Goal: Check status: Check status

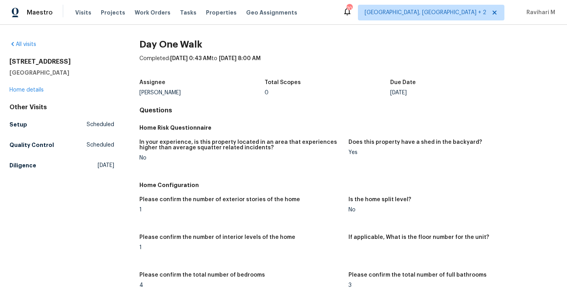
scroll to position [1055, 0]
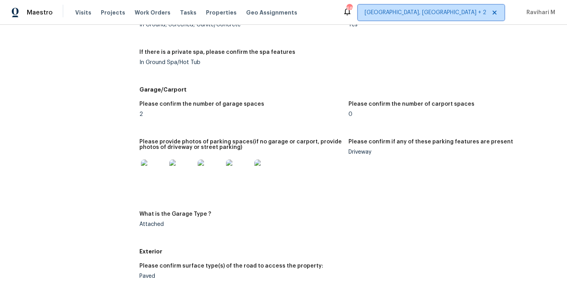
click at [459, 9] on span "[GEOGRAPHIC_DATA], [GEOGRAPHIC_DATA] + 2" at bounding box center [425, 13] width 122 height 8
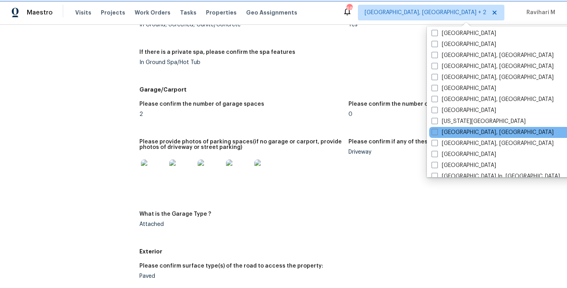
scroll to position [227, 0]
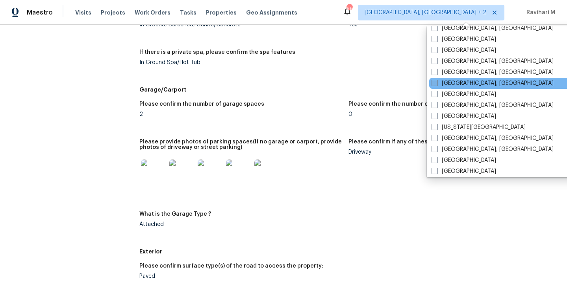
click at [434, 82] on span at bounding box center [434, 83] width 6 height 6
click at [434, 82] on input "[GEOGRAPHIC_DATA], [GEOGRAPHIC_DATA]" at bounding box center [433, 81] width 5 height 5
checkbox input "true"
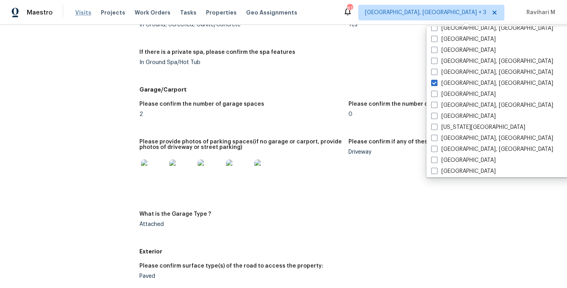
click at [80, 13] on span "Visits" at bounding box center [83, 13] width 16 height 8
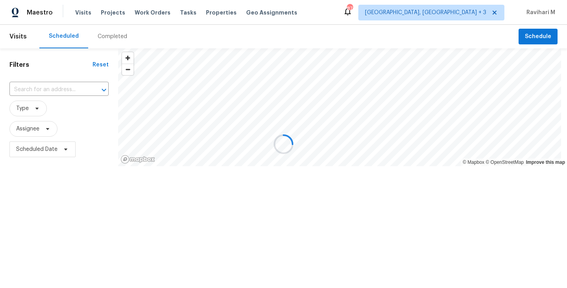
click at [105, 33] on div at bounding box center [283, 144] width 567 height 288
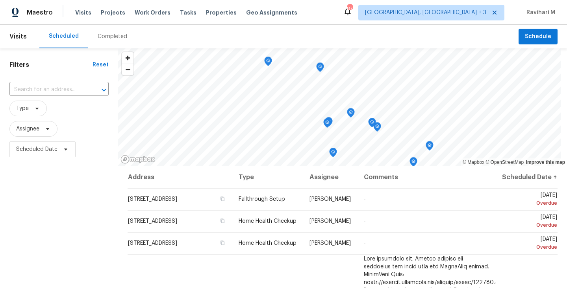
click at [111, 41] on div "Completed" at bounding box center [112, 37] width 48 height 24
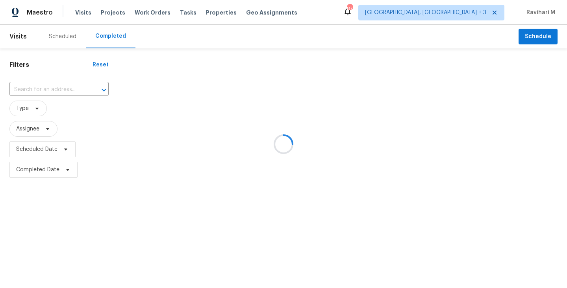
click at [111, 41] on div at bounding box center [283, 144] width 567 height 288
click at [164, 46] on div at bounding box center [283, 144] width 567 height 288
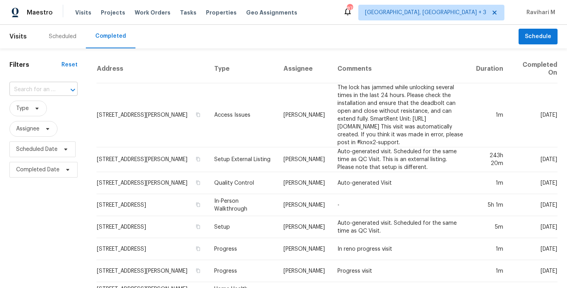
click at [43, 90] on input "text" at bounding box center [32, 90] width 46 height 12
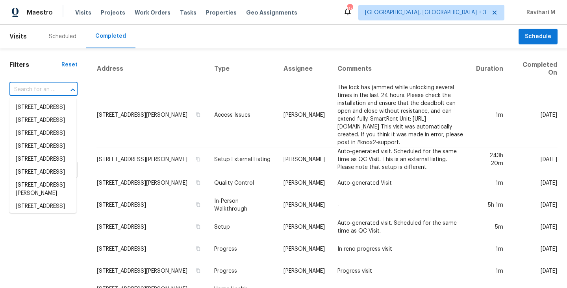
paste input "[STREET_ADDRESS]"
type input "[STREET_ADDRESS]"
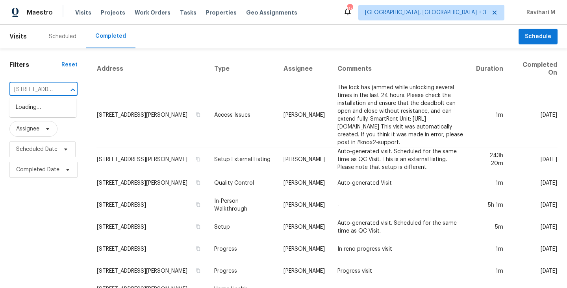
scroll to position [0, 50]
click at [51, 112] on li "[STREET_ADDRESS]" at bounding box center [42, 107] width 67 height 13
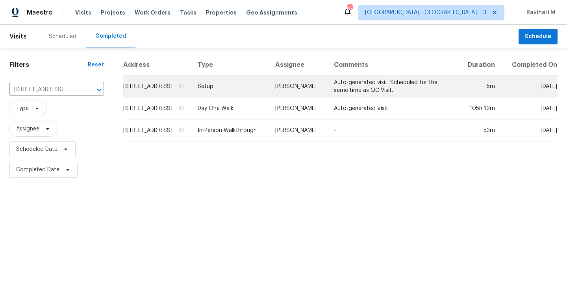
click at [255, 92] on td "Setup" at bounding box center [230, 87] width 78 height 22
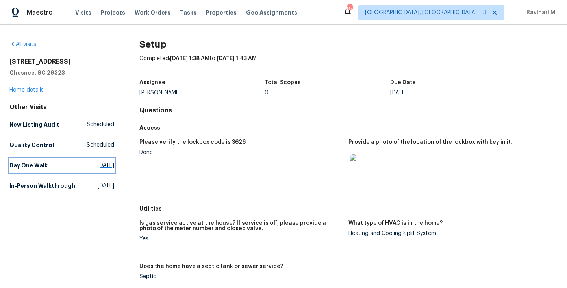
click at [86, 161] on link "Day One Walk [DATE]" at bounding box center [61, 166] width 105 height 14
click at [86, 161] on html "Maestro Visits Projects Work Orders Tasks Properties Geo Assignments 87 [GEOGRA…" at bounding box center [283, 144] width 567 height 288
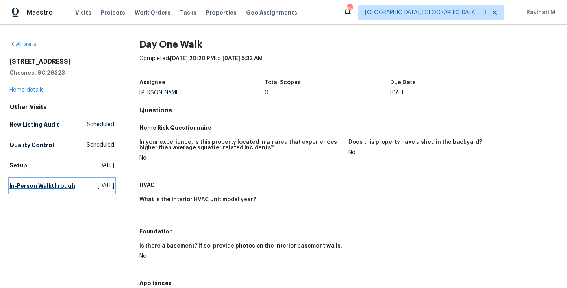
click at [98, 190] on span "[DATE]" at bounding box center [106, 186] width 17 height 8
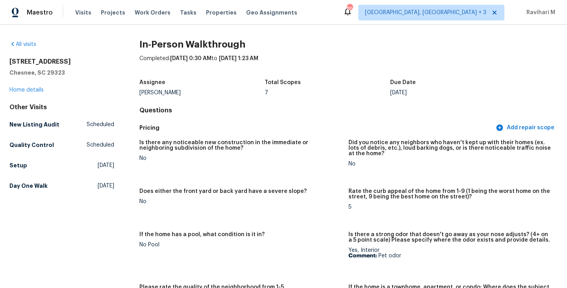
click at [455, 21] on div "Maestro Visits Projects Work Orders Tasks Properties Geo Assignments 86 [GEOGRA…" at bounding box center [283, 12] width 567 height 25
click at [456, 10] on span "[GEOGRAPHIC_DATA], [GEOGRAPHIC_DATA] + 3" at bounding box center [425, 13] width 121 height 8
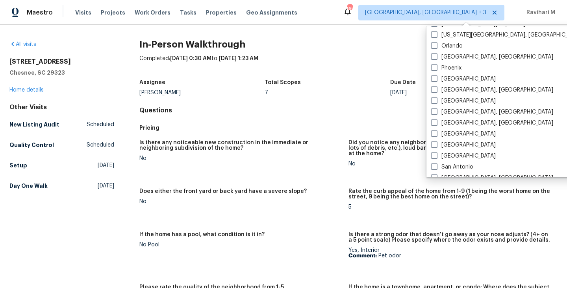
scroll to position [439, 0]
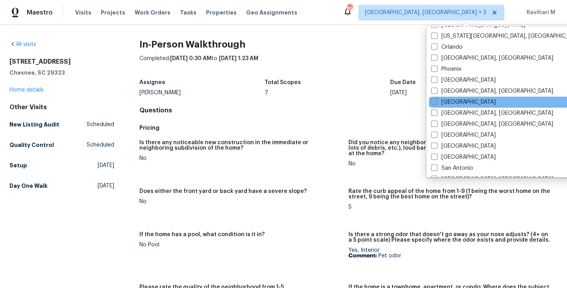
click at [434, 102] on span at bounding box center [434, 102] width 6 height 6
click at [434, 102] on input "[GEOGRAPHIC_DATA]" at bounding box center [433, 100] width 5 height 5
checkbox input "true"
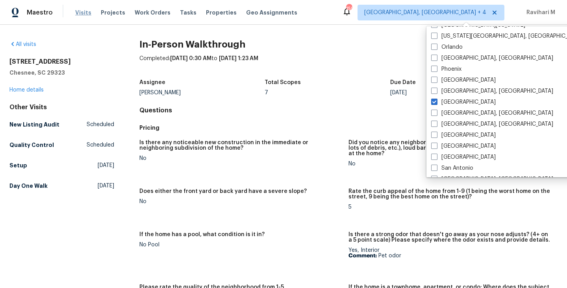
click at [79, 15] on span "Visits" at bounding box center [83, 13] width 16 height 8
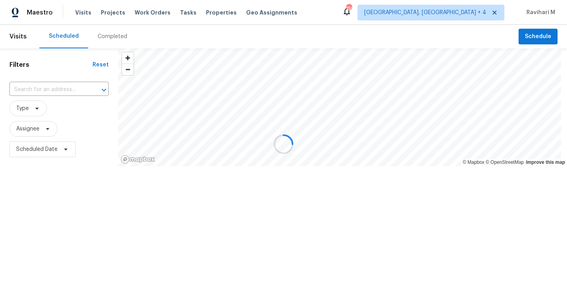
click at [106, 35] on div at bounding box center [283, 144] width 567 height 288
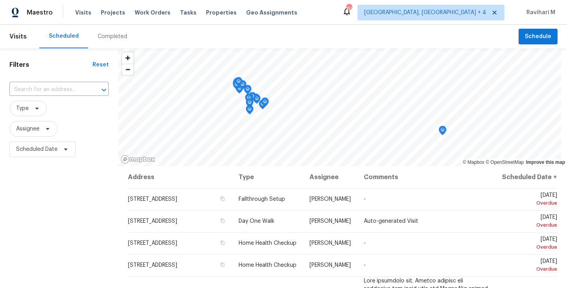
click at [106, 35] on div "Completed" at bounding box center [113, 37] width 30 height 8
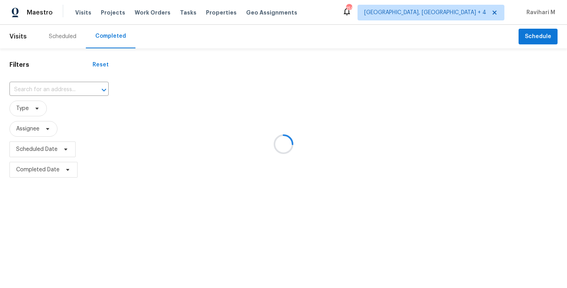
click at [182, 66] on div at bounding box center [283, 144] width 567 height 288
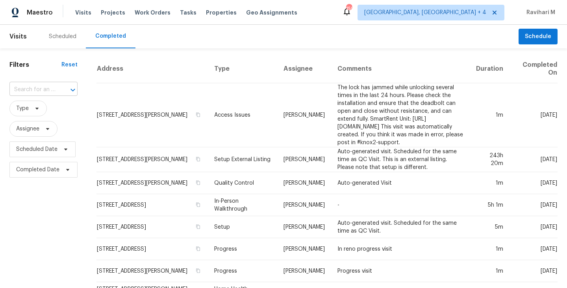
click at [35, 86] on input "text" at bounding box center [32, 90] width 46 height 12
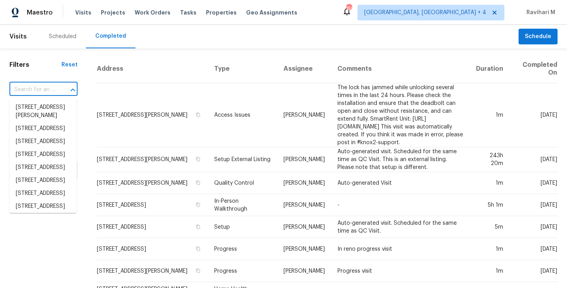
paste input "[STREET_ADDRESS][PERSON_NAME][PERSON_NAME]"
type input "[STREET_ADDRESS][PERSON_NAME][PERSON_NAME]"
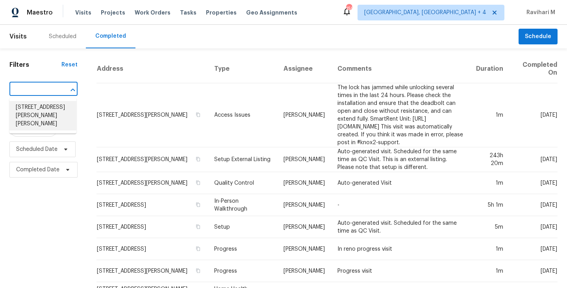
click at [50, 107] on li "[STREET_ADDRESS][PERSON_NAME][PERSON_NAME]" at bounding box center [42, 116] width 67 height 30
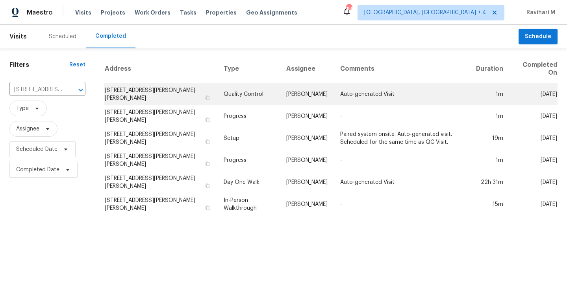
click at [334, 93] on td "Auto-generated Visit" at bounding box center [402, 94] width 136 height 22
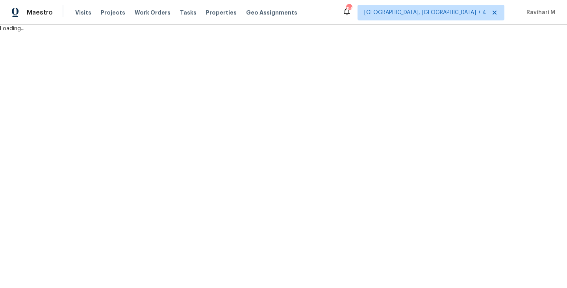
click at [331, 33] on html "Maestro Visits Projects Work Orders Tasks Properties Geo Assignments 159 [GEOGR…" at bounding box center [283, 16] width 567 height 33
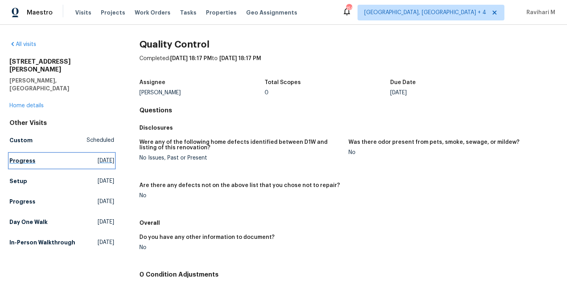
click at [98, 157] on span "[DATE]" at bounding box center [106, 161] width 17 height 8
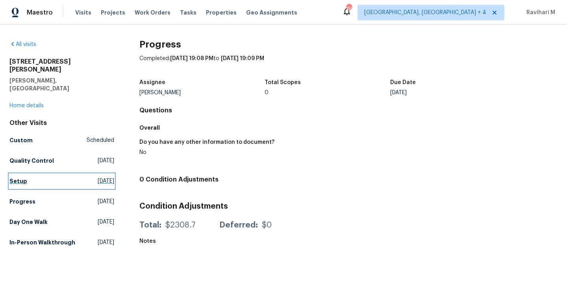
click at [98, 177] on span "[DATE]" at bounding box center [106, 181] width 17 height 8
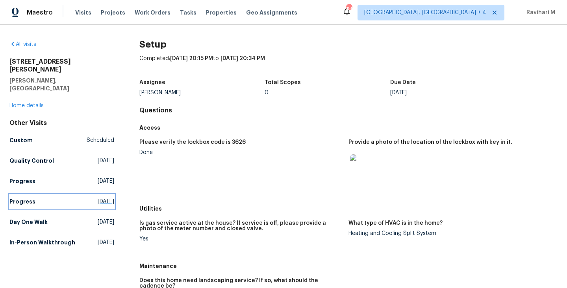
click at [94, 195] on link "Progress [DATE]" at bounding box center [61, 202] width 105 height 14
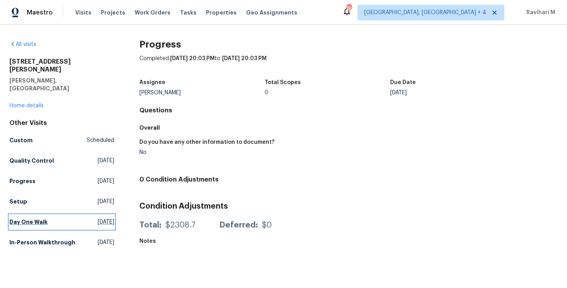
click at [98, 218] on span "[DATE]" at bounding box center [106, 222] width 17 height 8
